Goal: Navigation & Orientation: Find specific page/section

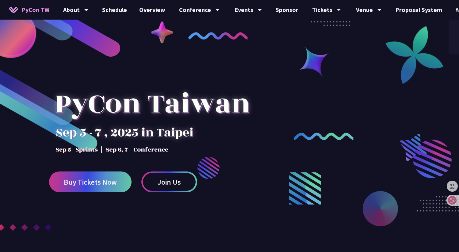
click at [451, 41] on div "中文" at bounding box center [466, 46] width 37 height 14
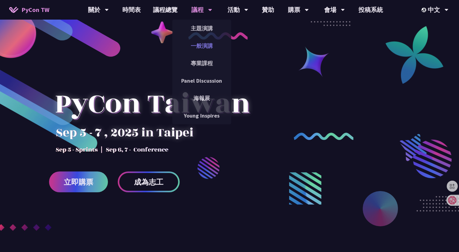
click at [203, 46] on link "一般演講" at bounding box center [201, 46] width 59 height 14
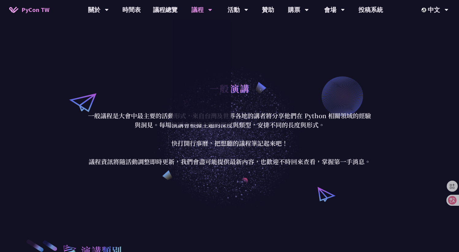
click at [131, 91] on div "一般演講" at bounding box center [229, 95] width 285 height 32
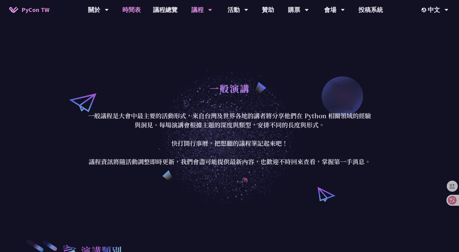
click at [126, 8] on link "時間表" at bounding box center [131, 10] width 31 height 20
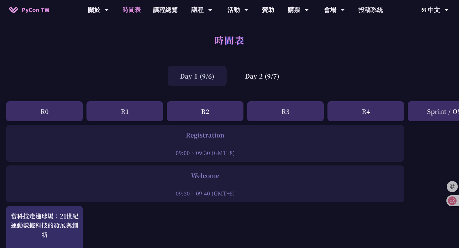
click at [322, 53] on div "時間表" at bounding box center [229, 47] width 459 height 32
click at [262, 71] on div "Day 2 (9/7)" at bounding box center [262, 76] width 59 height 20
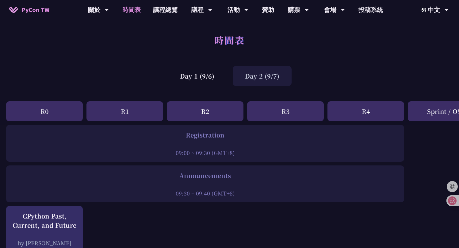
click at [334, 69] on div "Day 1 (9/6) Day 2 (9/7)" at bounding box center [229, 76] width 459 height 26
